Goal: Task Accomplishment & Management: Complete application form

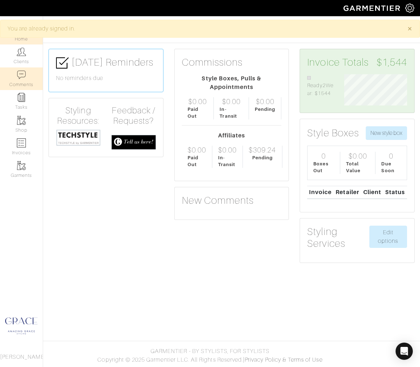
scroll to position [31, 74]
click at [19, 55] on img at bounding box center [21, 51] width 9 height 9
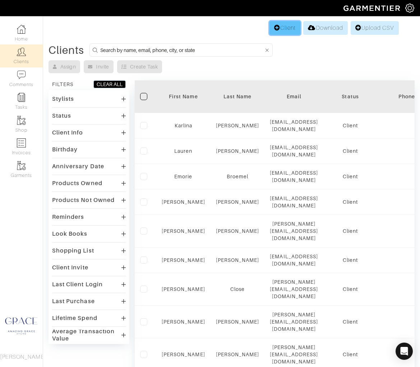
click at [279, 28] on link "Client" at bounding box center [284, 28] width 31 height 14
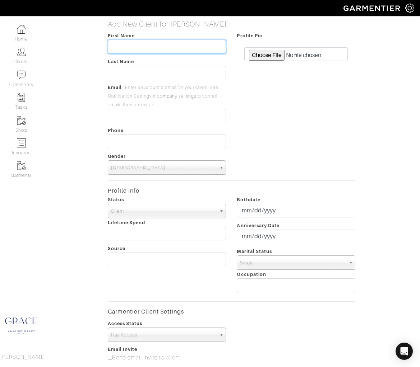
click at [161, 46] on input "text" at bounding box center [167, 47] width 119 height 14
type input "Patty"
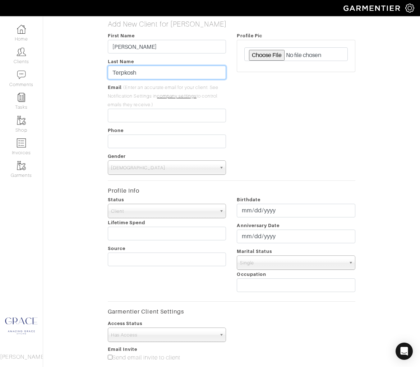
type input "Terpkosh"
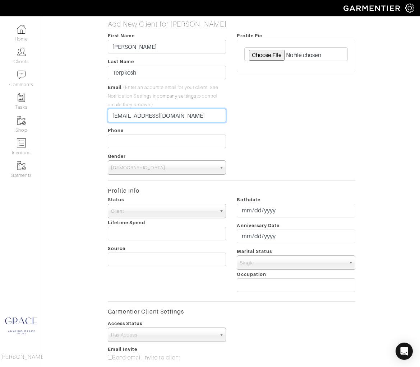
scroll to position [2, 0]
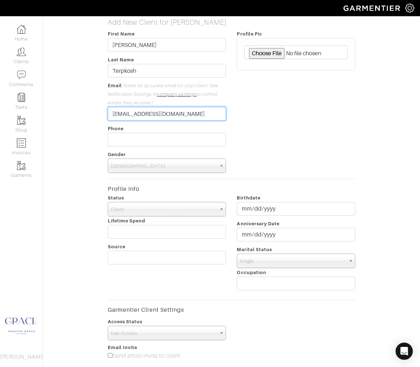
type input "[EMAIL_ADDRESS][DOMAIN_NAME]"
click at [199, 163] on span "Male" at bounding box center [164, 166] width 106 height 14
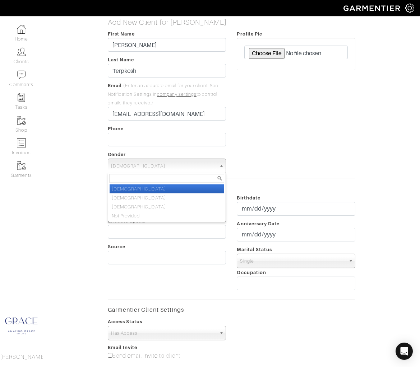
scroll to position [1, 0]
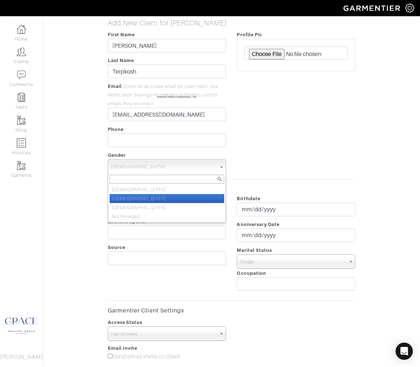
click at [193, 196] on li "Female" at bounding box center [167, 198] width 115 height 9
select select "Female"
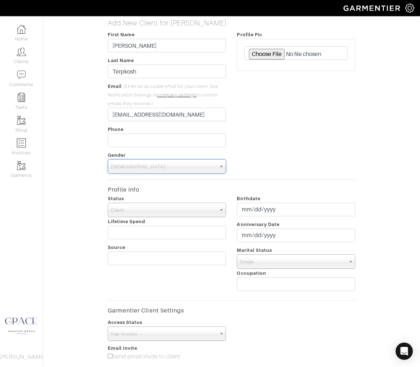
click at [259, 155] on div "Profile Pic" at bounding box center [295, 102] width 129 height 144
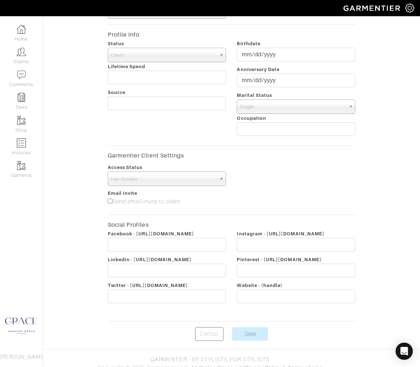
scroll to position [173, 0]
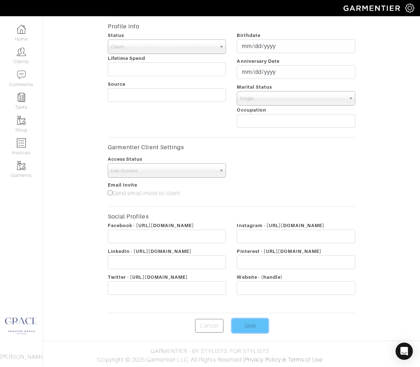
click at [260, 329] on input "Save" at bounding box center [250, 326] width 36 height 14
